Goal: Information Seeking & Learning: Learn about a topic

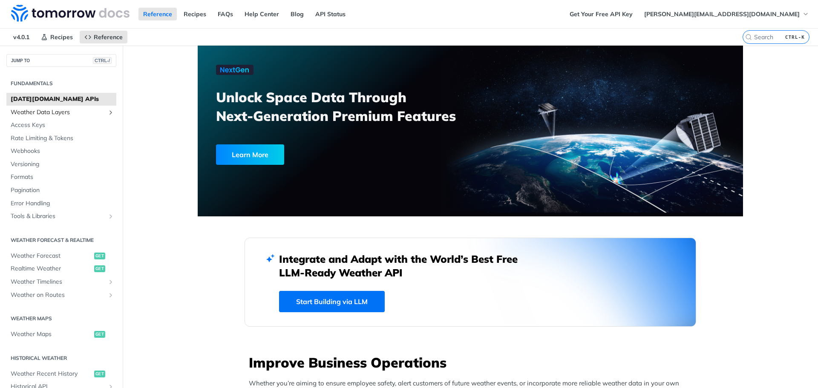
click at [44, 113] on span "Weather Data Layers" at bounding box center [58, 112] width 95 height 9
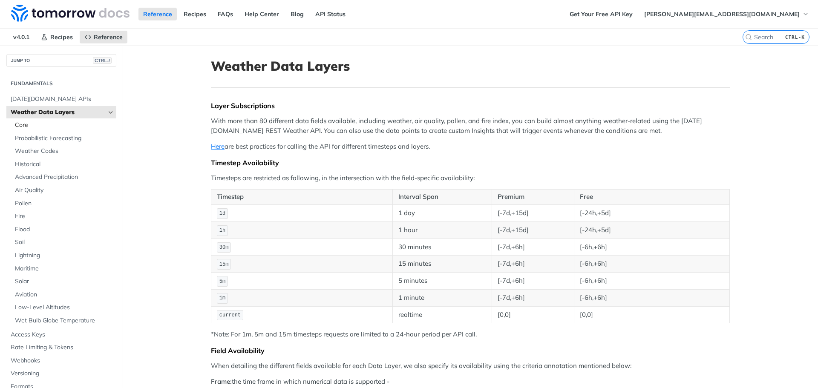
click at [31, 125] on span "Core" at bounding box center [64, 125] width 99 height 9
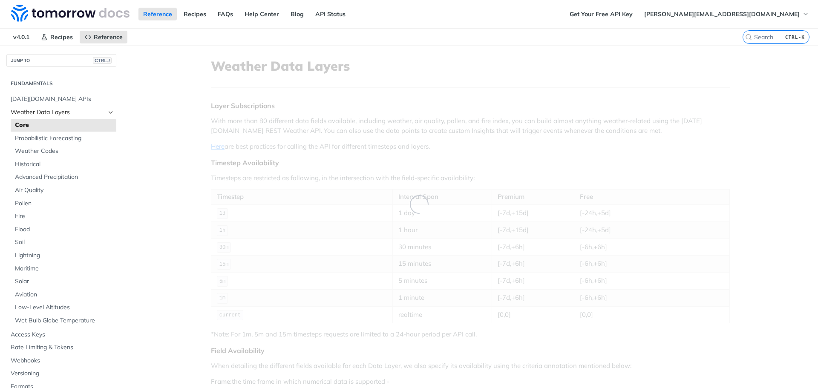
click at [31, 114] on span "Weather Data Layers" at bounding box center [58, 112] width 95 height 9
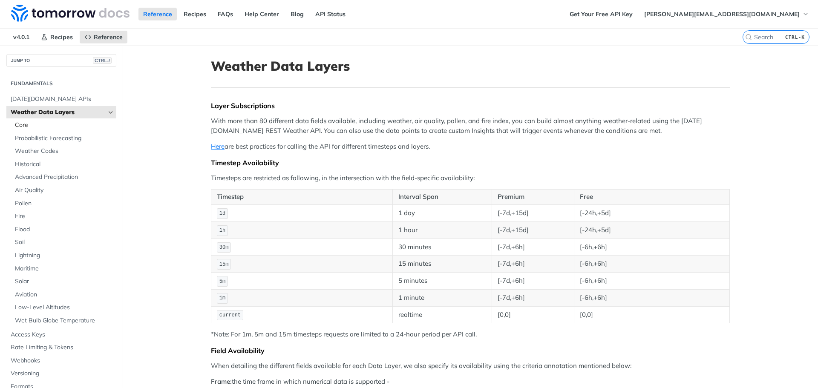
click at [25, 124] on span "Core" at bounding box center [64, 125] width 99 height 9
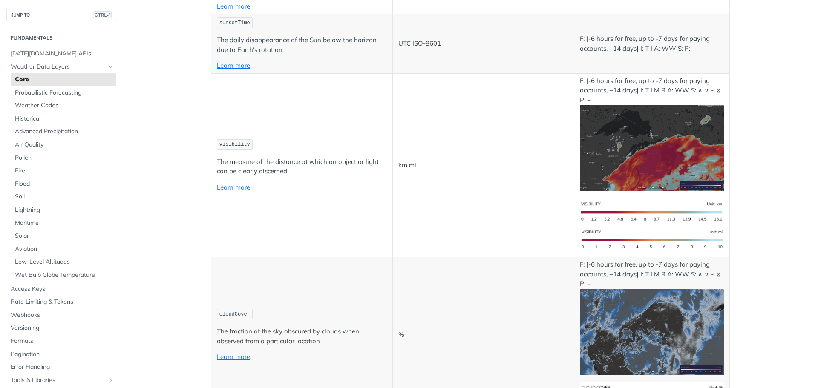
scroll to position [2086, 0]
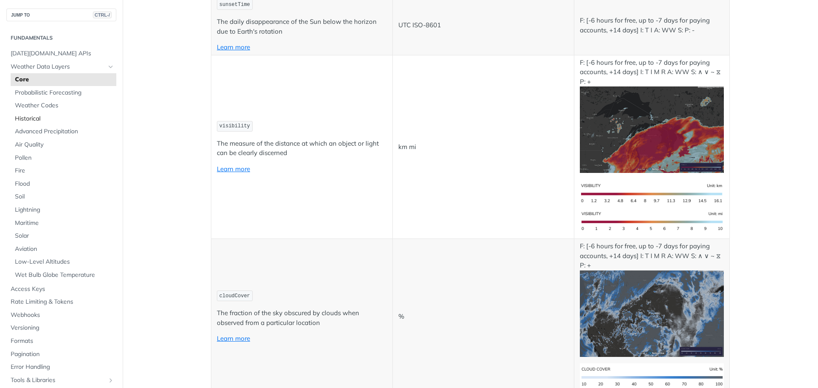
click at [35, 121] on span "Historical" at bounding box center [64, 119] width 99 height 9
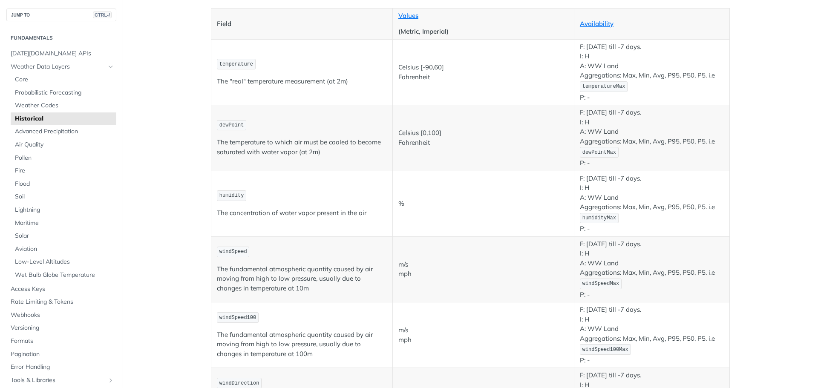
scroll to position [152, 0]
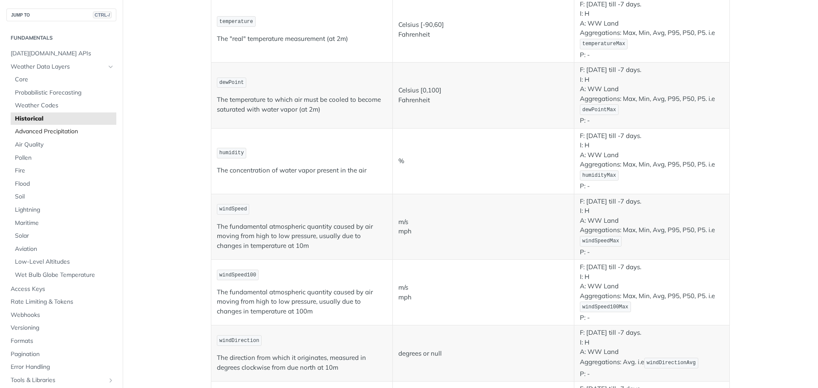
click at [56, 134] on span "Advanced Precipitation" at bounding box center [64, 131] width 99 height 9
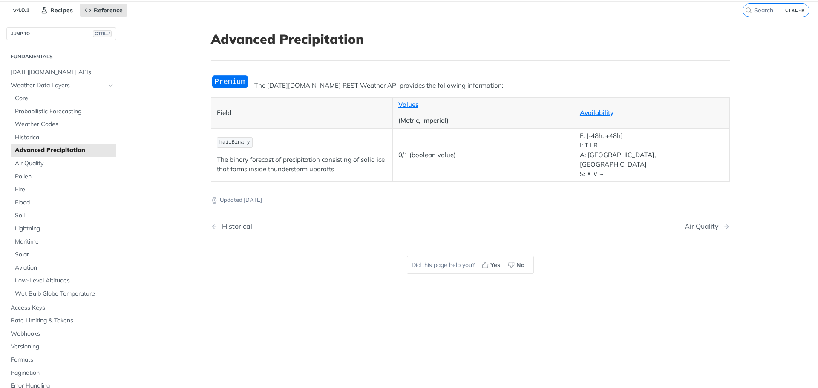
scroll to position [24, 0]
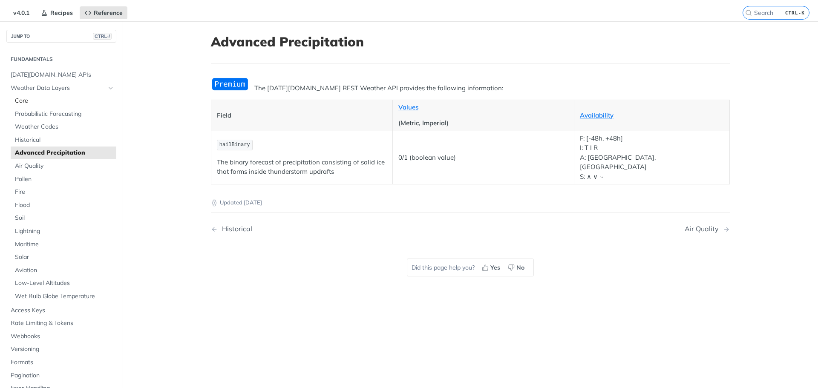
click at [19, 100] on span "Core" at bounding box center [64, 101] width 99 height 9
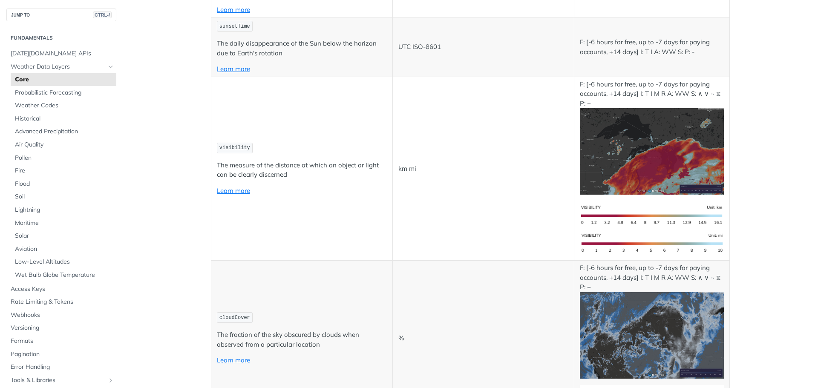
scroll to position [2153, 0]
